Goal: Task Accomplishment & Management: Use online tool/utility

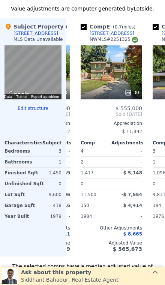
scroll to position [0, 278]
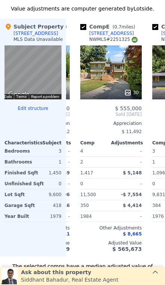
click at [130, 64] on div "30" at bounding box center [111, 72] width 62 height 54
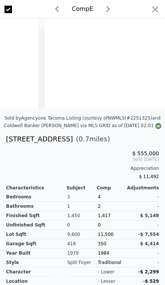
scroll to position [0, 4044]
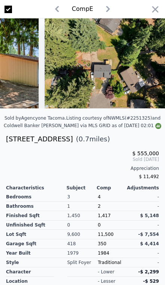
click at [159, 8] on icon "button" at bounding box center [155, 9] width 11 height 11
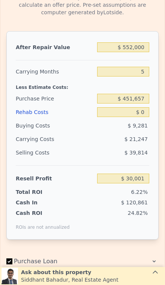
scroll to position [1085, 0]
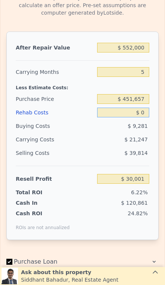
click at [143, 115] on input "$ 0" at bounding box center [123, 113] width 52 height 10
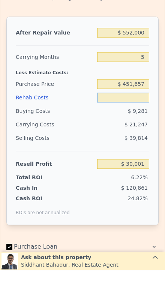
type input "$ 8"
type input "$ 29,993"
type input "$ 85"
type input "$ 29,910"
type input "$ 850"
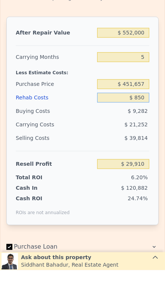
type input "$ 29,102"
type input "$ 8,500"
type input "$ 21,025"
type input "$ 85,000"
type input "-$ 59,759"
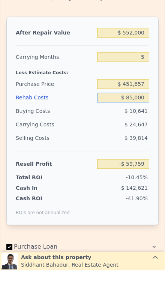
type input "$ 850,000"
type input "-$ 867,599"
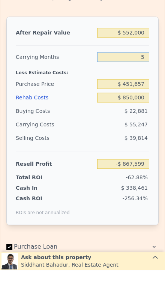
click at [147, 67] on input "5" at bounding box center [123, 72] width 52 height 10
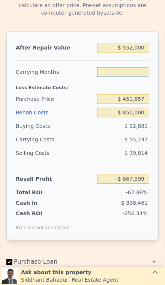
type input "3"
type input "-$ 845,501"
type input "3"
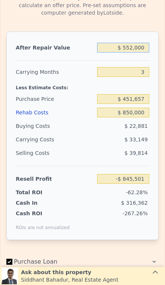
click at [143, 50] on input "$ 552,000" at bounding box center [123, 48] width 52 height 10
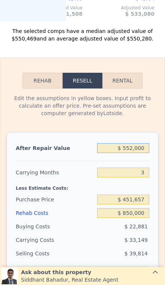
scroll to position [986, 0]
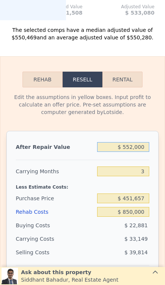
type input "$ 55,200"
type input "-$ 1,306,467"
type input "$ 5,520"
type input "-$ 1,352,563"
type input "$ 552"
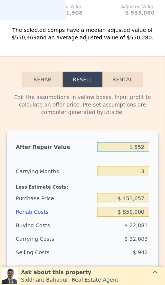
type input "-$ 1,357,174"
type input "$ 55"
type input "-$ 1,357,633"
type input "$ 5"
type input "-$ 1,357,680"
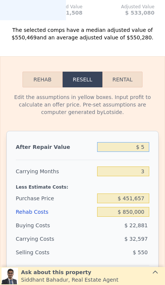
type input "$ 52"
type input "-$ 1,357,636"
type input "$ 525"
type input "-$ 1,357,198"
type input "$ 5,250"
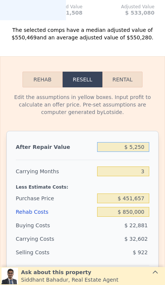
type input "-$ 1,352,812"
type input "$ 52,500"
type input "-$ 1,308,974"
type input "$ 525,000"
type input "-$ 870,553"
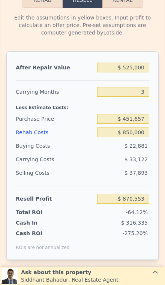
scroll to position [1066, 0]
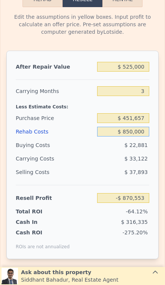
click at [145, 133] on input "$ 850,000" at bounding box center [123, 132] width 52 height 10
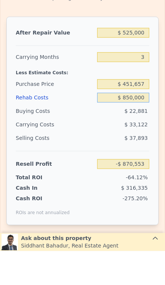
type input "$ 85,000"
type input "-$ 74,953"
type input "$ 8,500"
type input "$ 4,607"
type input "$ 85,008"
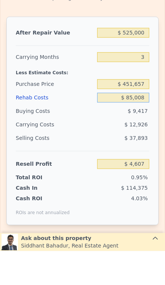
type input "-$ 74,961"
type input "$ 8,500"
type input "$ 4,607"
type input "$ 85,005"
type input "-$ 74,958"
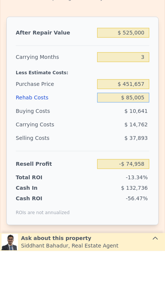
type input "$ 8,500"
type input "$ 4,607"
type input "$ 85,000"
type input "-$ 74,953"
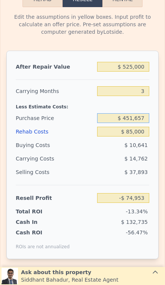
click at [146, 119] on input "$ 451,657" at bounding box center [123, 118] width 52 height 10
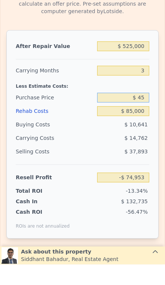
type input "$ 4"
type input "$ 400,000"
type input "-$ 21,058"
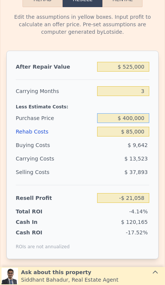
click at [143, 116] on input "$ 400,000" at bounding box center [123, 118] width 52 height 10
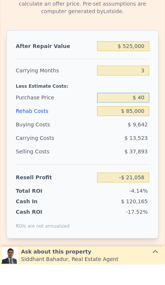
type input "$ 4"
type input "$ 350,000"
type input "$ 31,108"
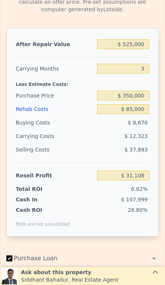
scroll to position [1089, 0]
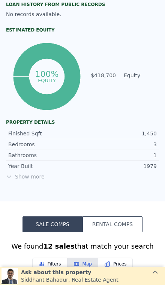
click at [33, 179] on span "Show more" at bounding box center [82, 177] width 153 height 8
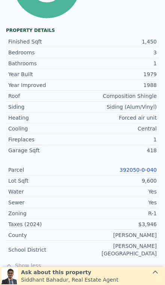
scroll to position [420, 0]
click at [147, 170] on link "392050-0-040" at bounding box center [138, 170] width 37 height 6
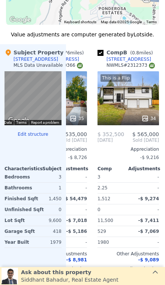
scroll to position [724, 0]
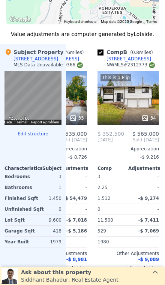
click at [131, 105] on div "This is a Flip 34" at bounding box center [129, 98] width 62 height 54
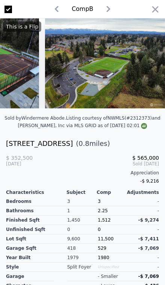
click at [155, 12] on icon "button" at bounding box center [155, 9] width 11 height 11
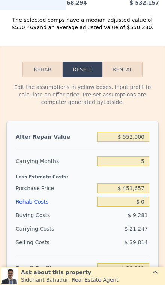
scroll to position [1009, 0]
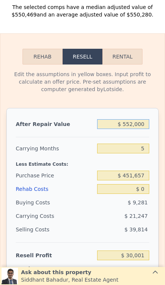
click at [146, 124] on input "$ 552,000" at bounding box center [123, 124] width 52 height 10
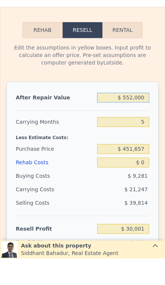
type input "$ 55,200"
type input "-$ 430,634"
type input "$ 5,520"
type input "-$ 476,696"
type input "$ 552"
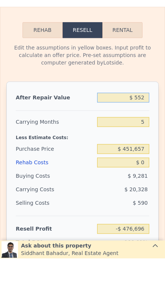
type input "-$ 481,304"
type input "$ 55"
type input "-$ 481,763"
type input "$ 550"
type input "-$ 481,306"
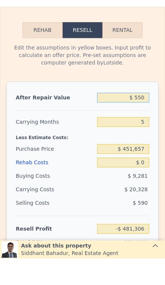
type input "$ 5,500"
type input "-$ 476,716"
type input "$ 55,000"
type input "-$ 430,819"
type input "$ 550,000"
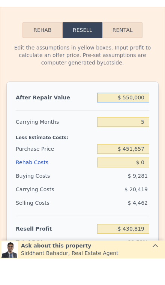
type input "$ 28,146"
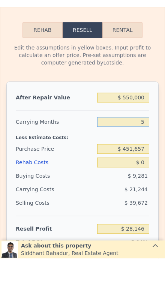
click at [147, 144] on input "5" at bounding box center [123, 149] width 52 height 10
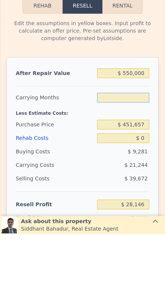
type input "3"
type input "$ 36,643"
type input "3"
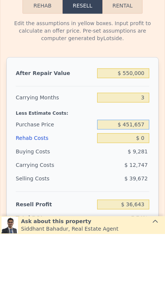
click at [146, 171] on input "$ 451,657" at bounding box center [123, 176] width 52 height 10
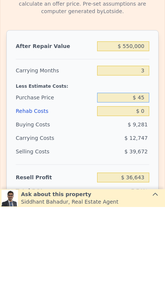
type input "$ 4"
type input "$ 350,000"
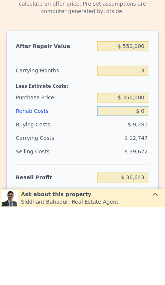
click at [148, 184] on input "$ 0" at bounding box center [123, 189] width 52 height 10
type input "$ 142,704"
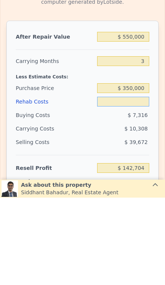
type input "$ 8"
type input "$ 142,696"
type input "$ 85"
type input "$ 142,615"
type input "$ 850"
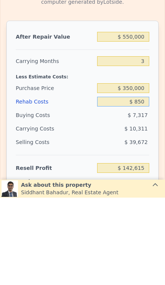
type input "$ 141,819"
type input "$ 8,500"
type input "$ 133,864"
type input "$ 85,000"
type input "$ 54,304"
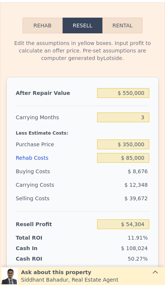
scroll to position [1042, 0]
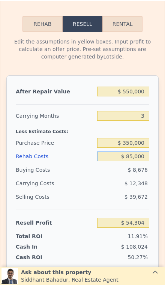
click at [145, 157] on input "$ 85,000" at bounding box center [123, 157] width 52 height 10
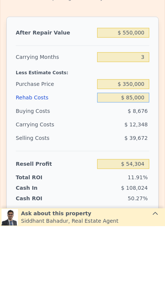
type input "$ 8,500"
type input "$ 133,864"
type input "$ 850"
type input "$ 141,819"
type input "$ 85"
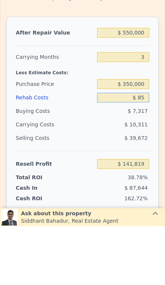
type input "$ 142,615"
type input "$ 8"
type input "$ 142,696"
type input "$ 7"
type input "$ 142,697"
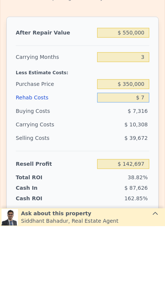
type input "$ 75"
type input "$ 142,625"
type input "$ 750"
type input "$ 141,924"
type input "$ 7,500"
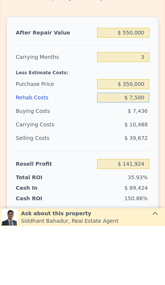
type input "$ 134,904"
type input "$ 75,000"
type input "$ 64,704"
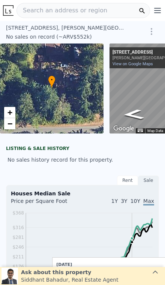
scroll to position [0, 0]
